Goal: Check status: Check status

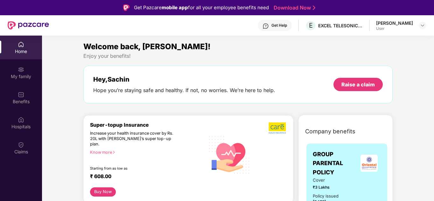
scroll to position [223, 0]
click at [20, 139] on div "Claims" at bounding box center [21, 148] width 42 height 24
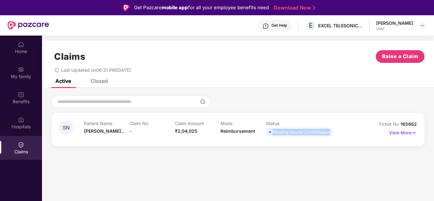
drag, startPoint x: 272, startPoint y: 132, endPoint x: 329, endPoint y: 132, distance: 56.6
click at [329, 132] on div "Pending Insurer Confirmation" at bounding box center [301, 132] width 58 height 6
click at [414, 133] on img at bounding box center [413, 132] width 5 height 7
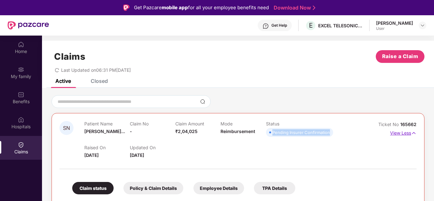
click at [414, 134] on img at bounding box center [413, 133] width 5 height 7
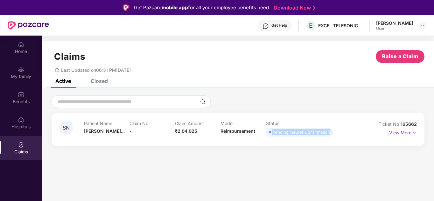
click at [272, 133] on div "Pending Insurer Confirmation" at bounding box center [301, 132] width 58 height 6
drag, startPoint x: 272, startPoint y: 133, endPoint x: 326, endPoint y: 130, distance: 53.8
click at [326, 130] on div "Pending Insurer Confirmation" at bounding box center [301, 132] width 58 height 6
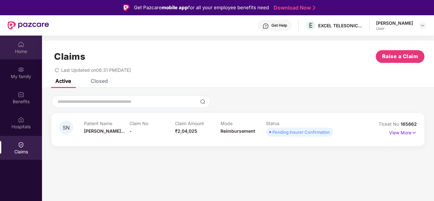
click at [18, 52] on div "Home" at bounding box center [21, 51] width 42 height 6
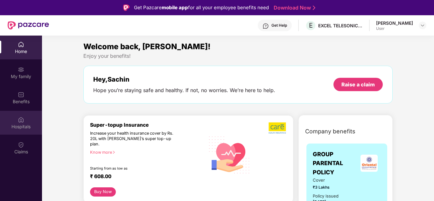
click at [25, 126] on div "Hospitals" at bounding box center [21, 127] width 42 height 6
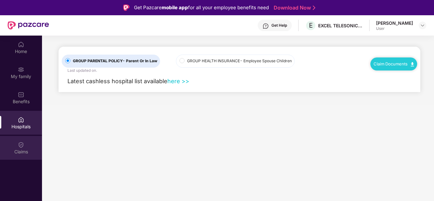
click at [23, 143] on img at bounding box center [21, 145] width 6 height 6
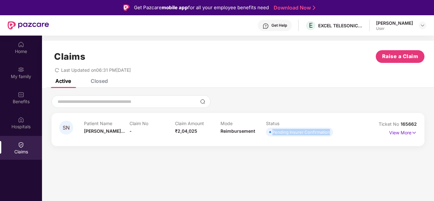
drag, startPoint x: 273, startPoint y: 131, endPoint x: 328, endPoint y: 122, distance: 55.9
click at [335, 129] on div "Patient Name Suresh Nagesh... Claim No - Claim Amount ₹2,04,025 Mode Reimbursem…" at bounding box center [220, 129] width 273 height 17
click at [415, 132] on img at bounding box center [413, 132] width 5 height 7
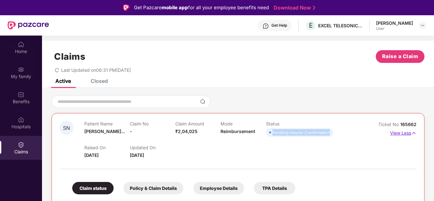
click at [413, 135] on img at bounding box center [413, 133] width 5 height 7
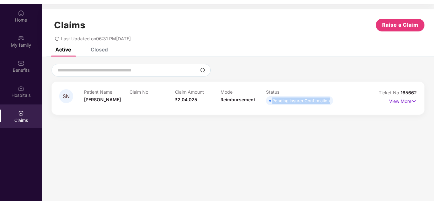
scroll to position [36, 0]
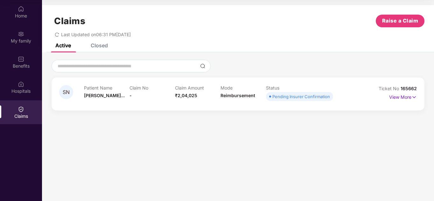
click at [98, 47] on div "Closed" at bounding box center [99, 45] width 17 height 6
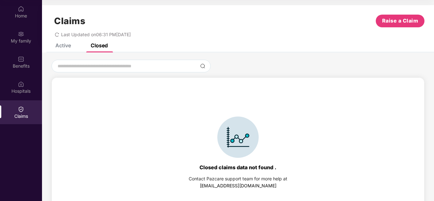
click at [66, 44] on div "Active" at bounding box center [63, 45] width 16 height 6
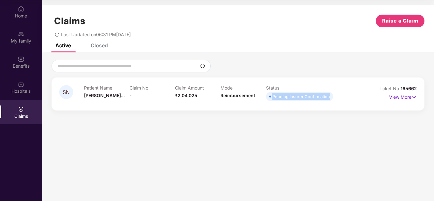
drag, startPoint x: 273, startPoint y: 96, endPoint x: 331, endPoint y: 95, distance: 58.5
click at [331, 95] on span "Pending Insurer Confirmation" at bounding box center [299, 96] width 67 height 9
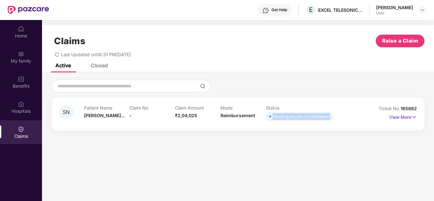
scroll to position [0, 0]
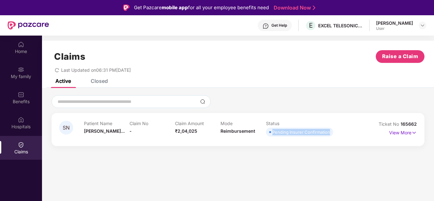
click at [277, 134] on div "Pending Insurer Confirmation" at bounding box center [301, 132] width 58 height 6
click at [304, 135] on div "Pending Insurer Confirmation" at bounding box center [301, 132] width 58 height 6
click at [308, 130] on div "Pending Insurer Confirmation" at bounding box center [301, 132] width 58 height 6
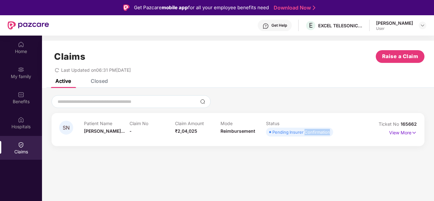
click at [308, 130] on div "Pending Insurer Confirmation" at bounding box center [301, 132] width 58 height 6
click at [287, 132] on div "Pending Insurer Confirmation" at bounding box center [301, 132] width 58 height 6
click at [285, 135] on div "Pending Insurer Confirmation" at bounding box center [301, 132] width 58 height 6
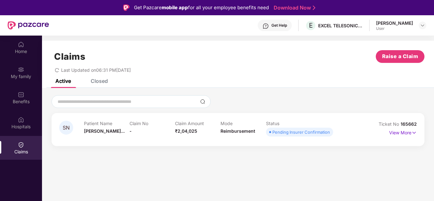
click at [330, 24] on div "EXCEL TELESONIC INDIA PRIVATE LIMITED" at bounding box center [340, 26] width 45 height 6
click at [24, 99] on div "Benefits" at bounding box center [21, 102] width 42 height 6
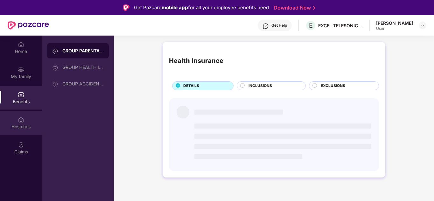
click at [26, 121] on div "Hospitals" at bounding box center [21, 123] width 42 height 24
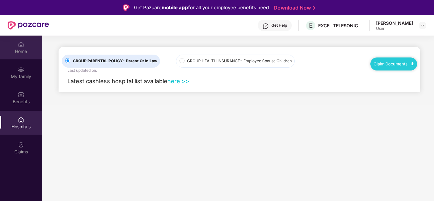
click at [21, 58] on div "Home" at bounding box center [21, 48] width 42 height 24
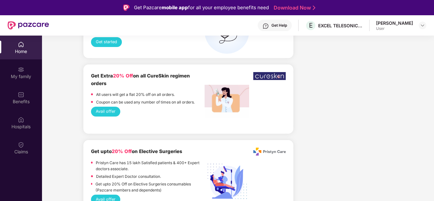
scroll to position [700, 0]
